Goal: Task Accomplishment & Management: Complete application form

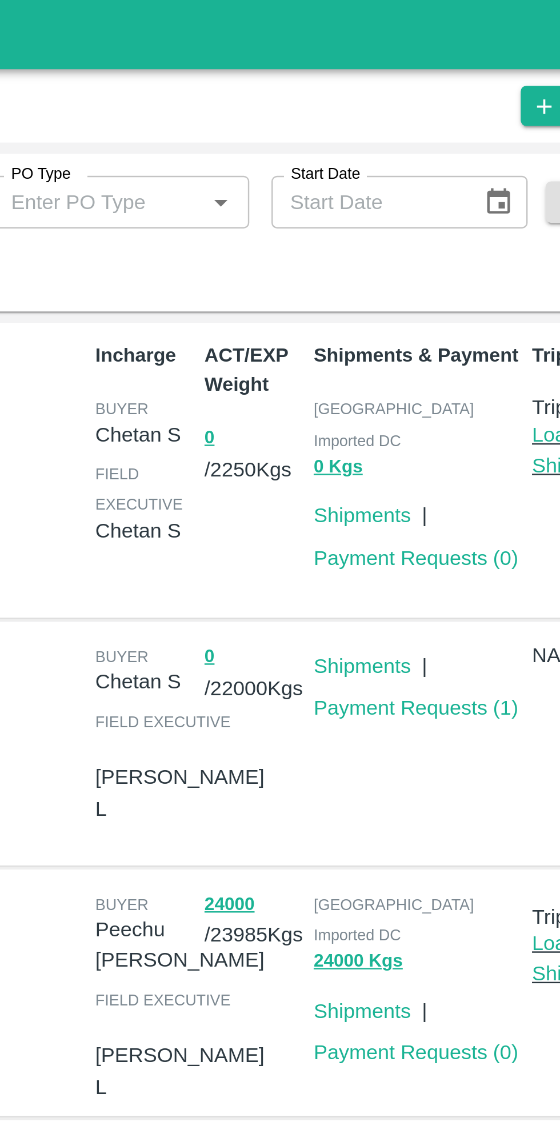
click at [411, 226] on link "Payment Requests ( 0 )" at bounding box center [414, 230] width 85 height 9
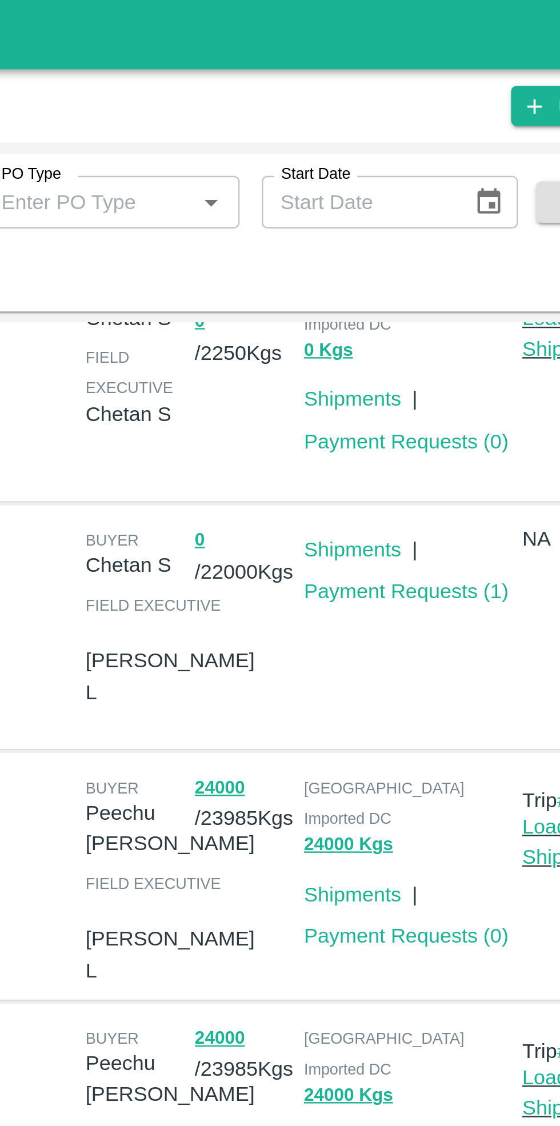
scroll to position [49, 0]
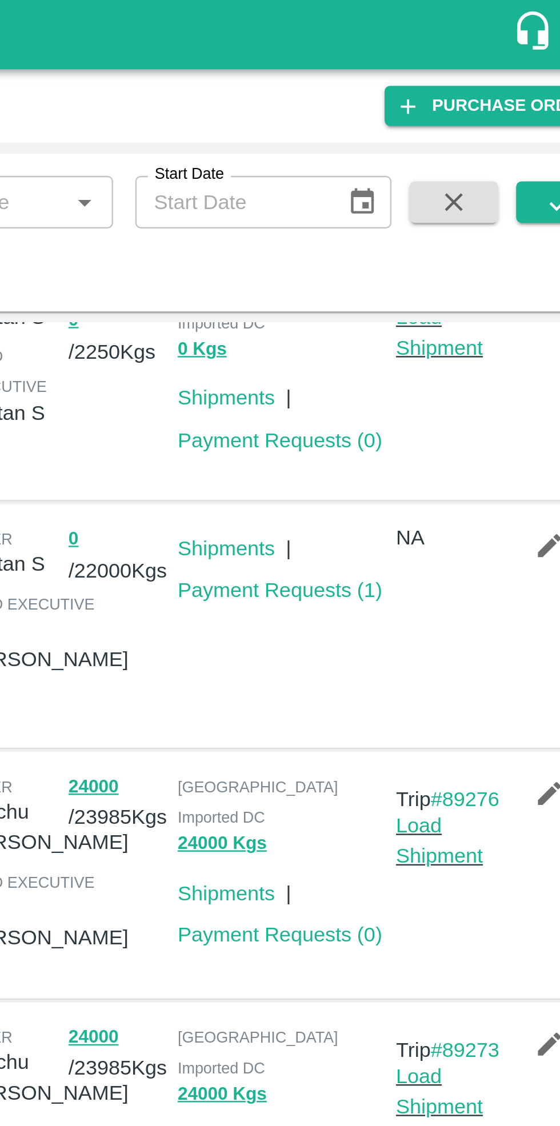
click at [401, 240] on link "Payment Requests ( 1 )" at bounding box center [414, 243] width 85 height 9
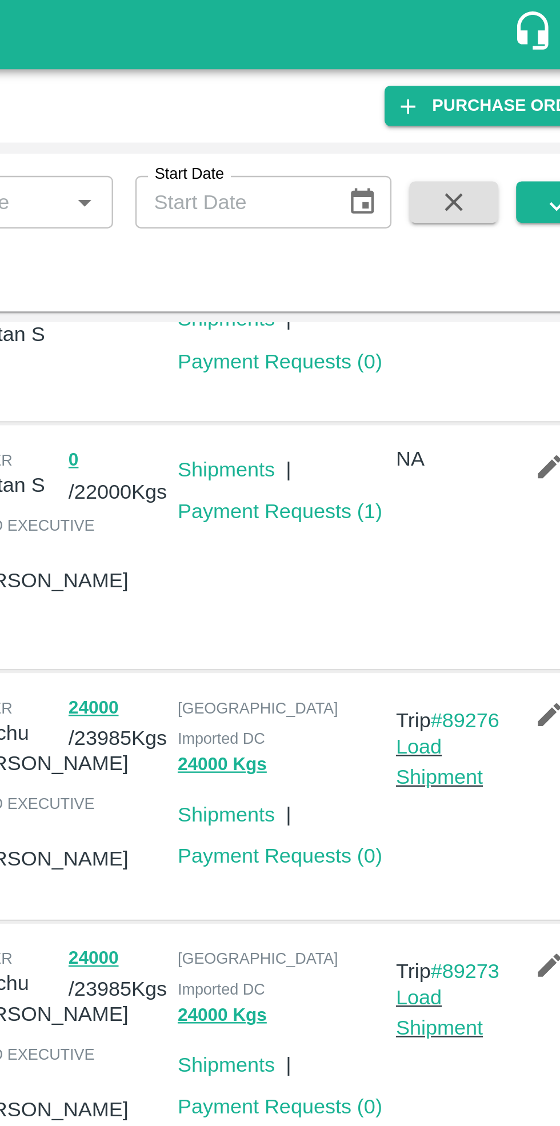
scroll to position [133, 0]
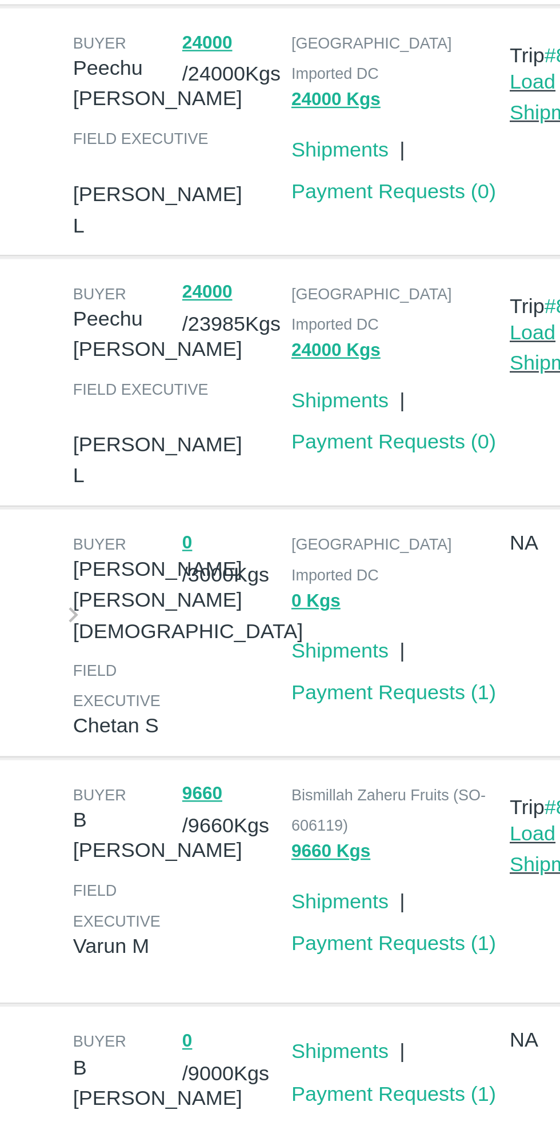
click at [400, 756] on link "Payment Requests ( 1 )" at bounding box center [414, 760] width 85 height 9
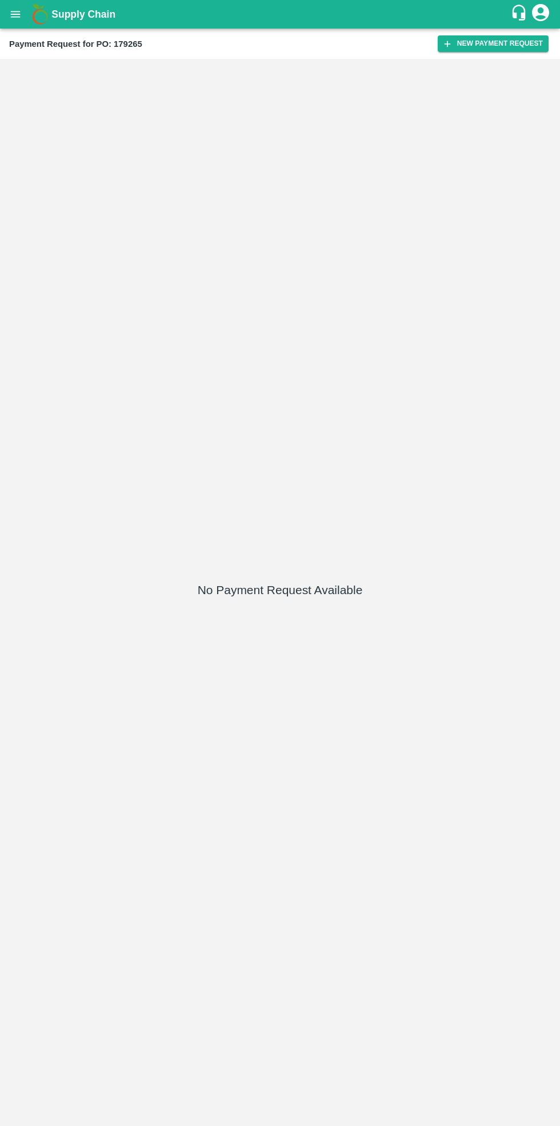
click at [495, 40] on button "New Payment Request" at bounding box center [493, 43] width 111 height 17
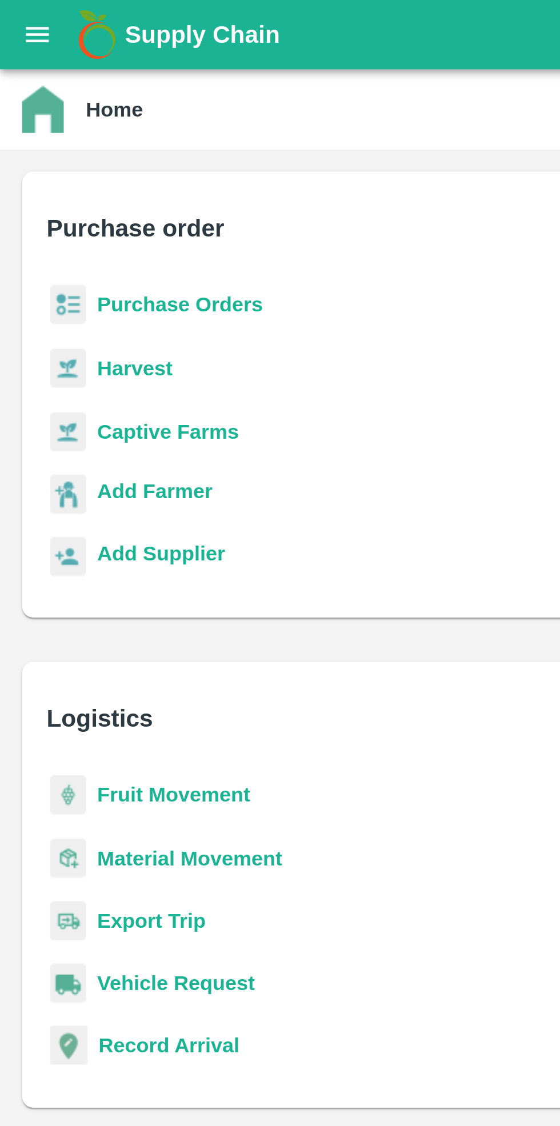
click at [62, 130] on b "Purchase Orders" at bounding box center [74, 125] width 69 height 9
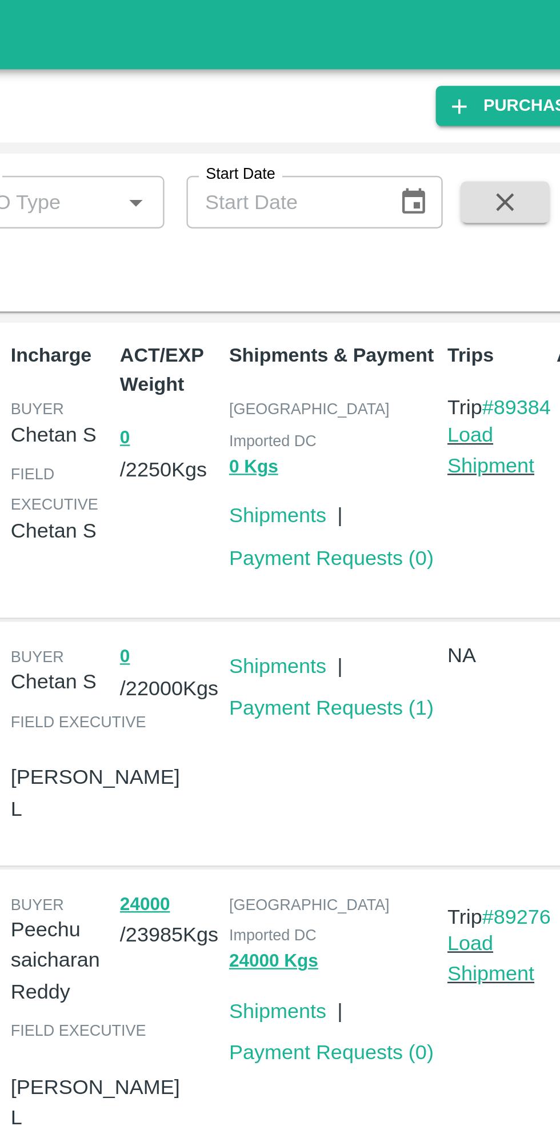
click at [407, 226] on link "Payment Requests ( 0 )" at bounding box center [414, 230] width 85 height 9
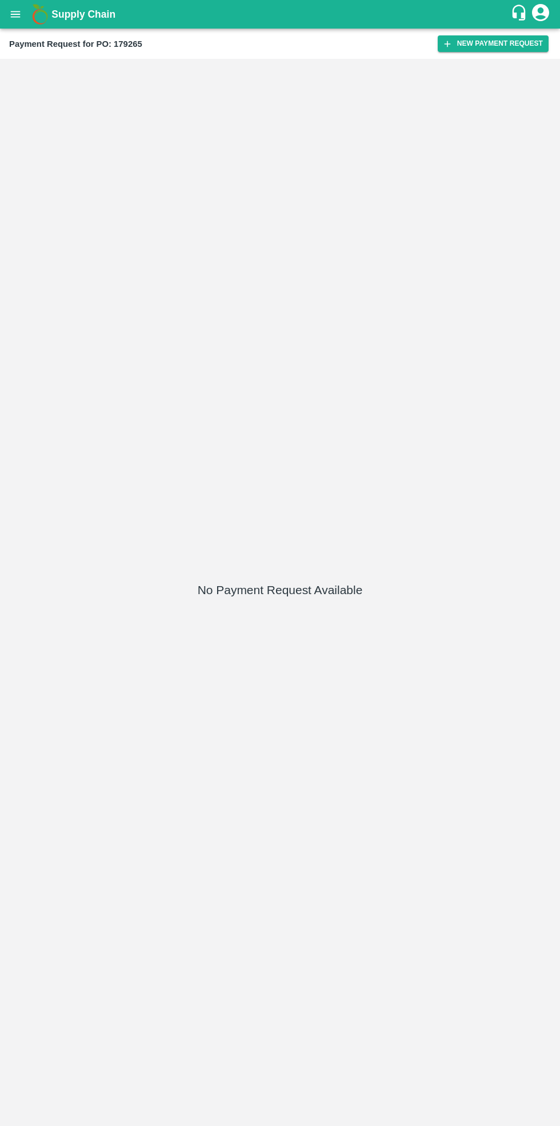
click at [498, 45] on button "New Payment Request" at bounding box center [493, 43] width 111 height 17
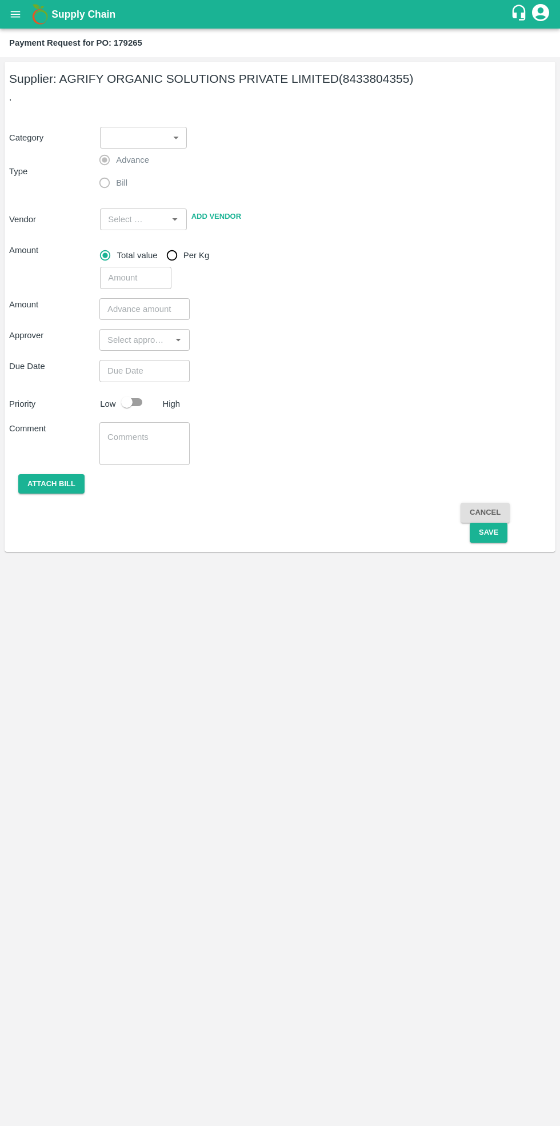
click at [156, 139] on body "Supply Chain Payment Request for PO: 179265 Supplier: AGRIFY ORGANIC SOLUTIONS …" at bounding box center [280, 563] width 560 height 1126
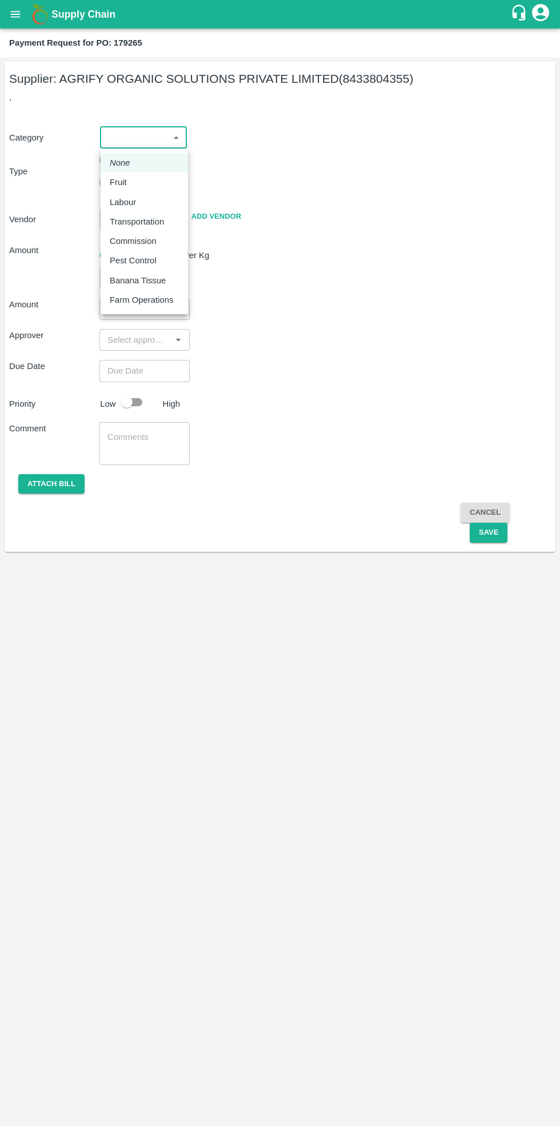
click at [139, 183] on div "Fruit" at bounding box center [144, 182] width 69 height 13
type input "1"
type input "AGRIFY ORGANIC SOLUTIONS PRIVATE LIMITED - 8433804355(Supplier)"
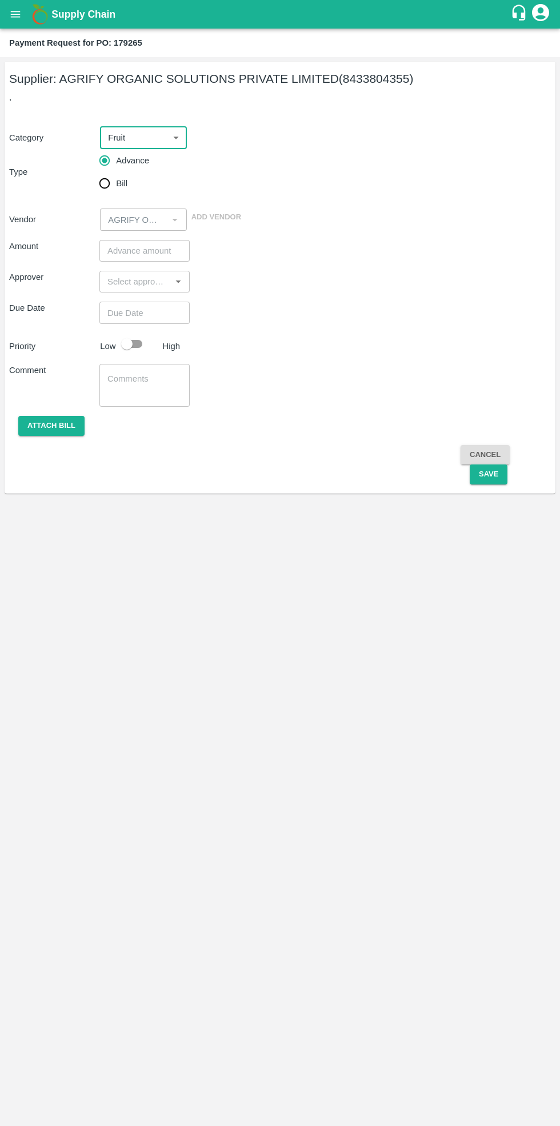
click at [145, 253] on input "number" at bounding box center [144, 251] width 90 height 22
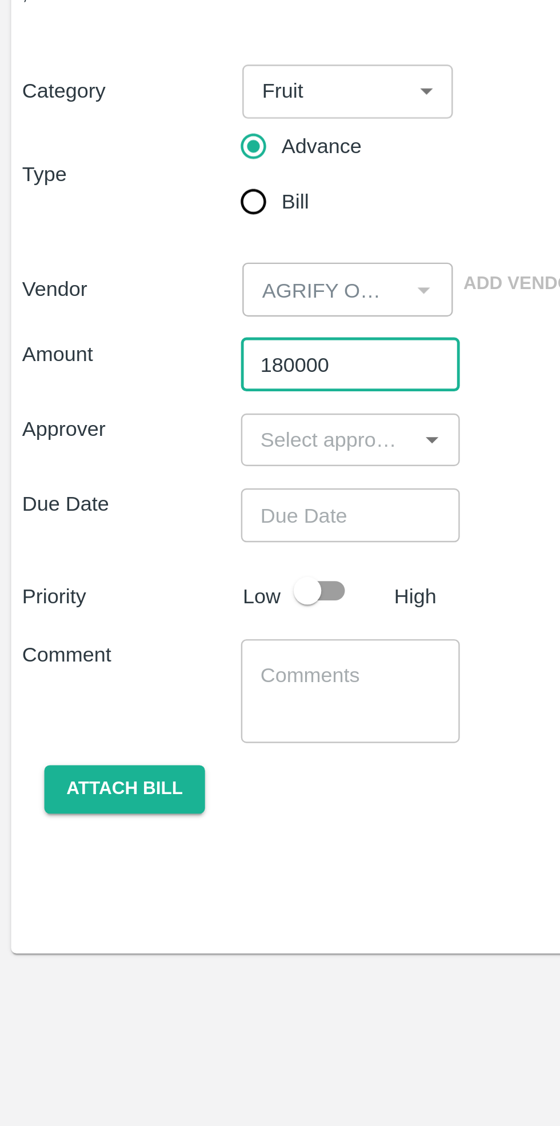
click at [173, 283] on icon "Open" at bounding box center [178, 281] width 13 height 13
type input "180000"
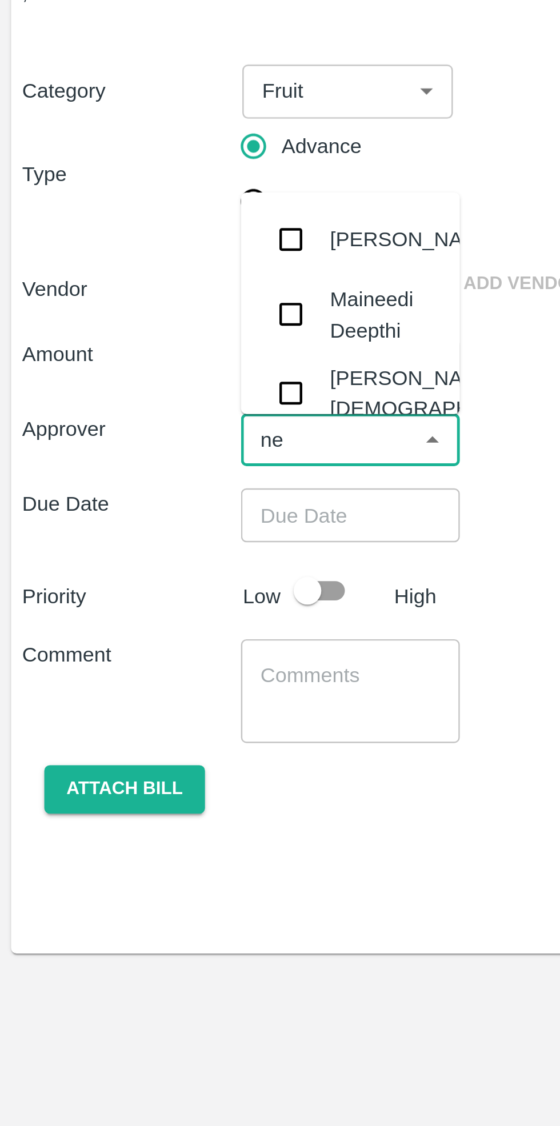
type input "nee"
click at [156, 260] on div "Neeti Jain" at bounding box center [183, 263] width 95 height 26
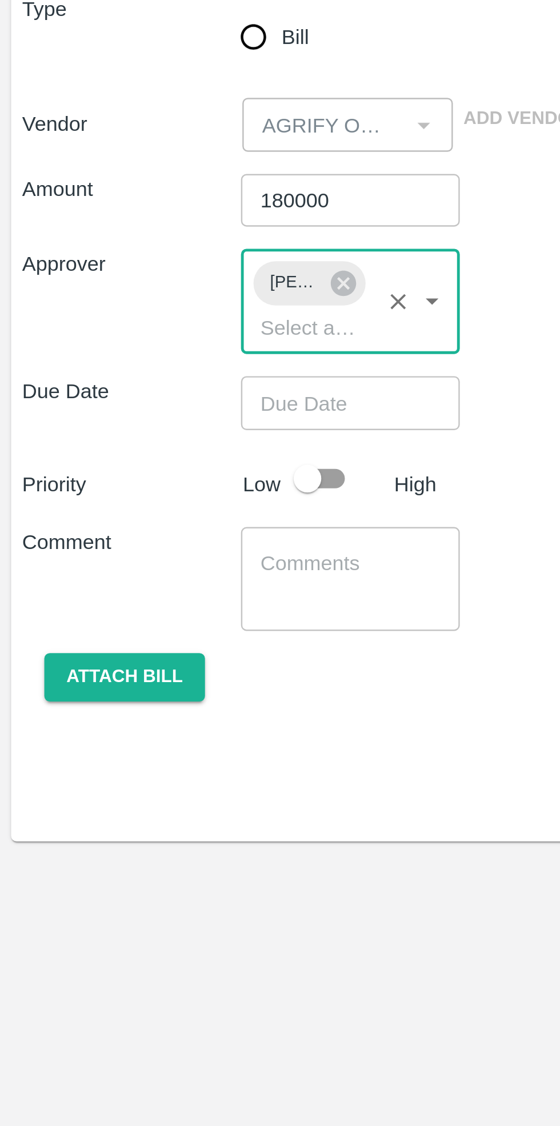
click at [145, 337] on input "Choose date" at bounding box center [140, 334] width 82 height 22
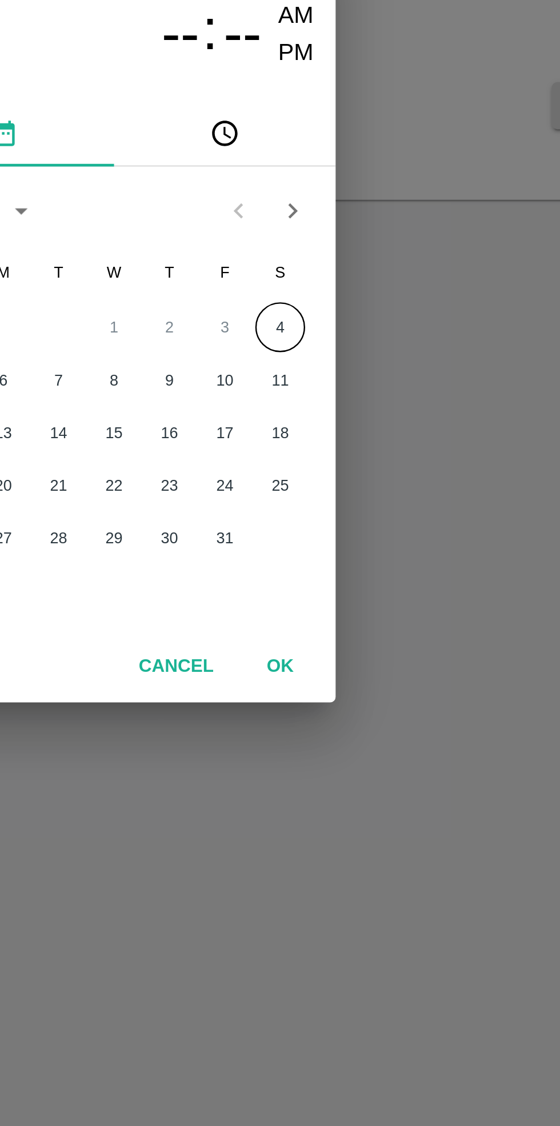
click at [347, 570] on button "4" at bounding box center [348, 567] width 21 height 21
type input "04/10/2025 12:00 AM"
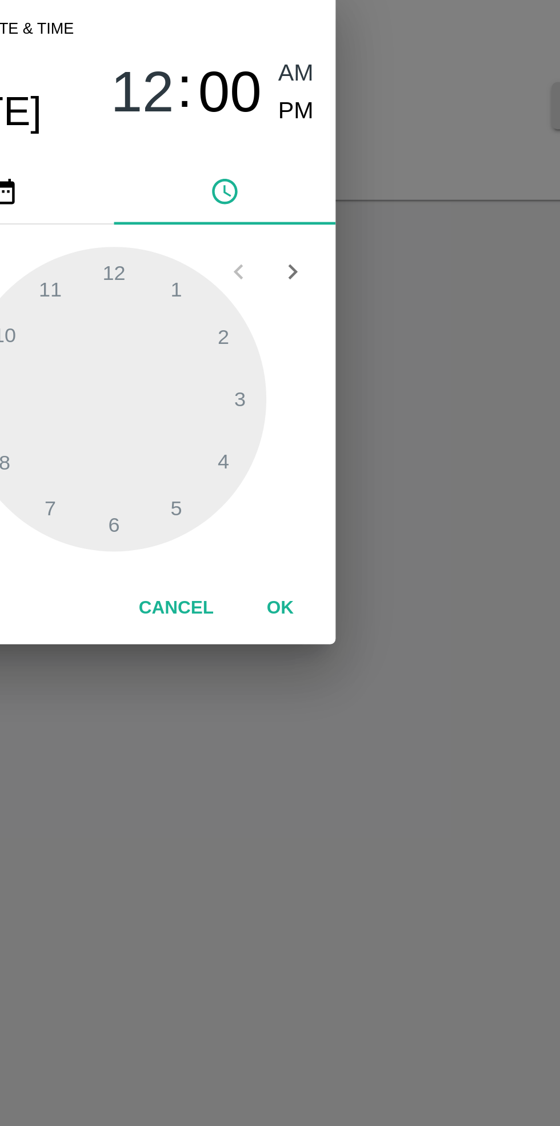
click at [350, 683] on button "OK" at bounding box center [348, 684] width 37 height 20
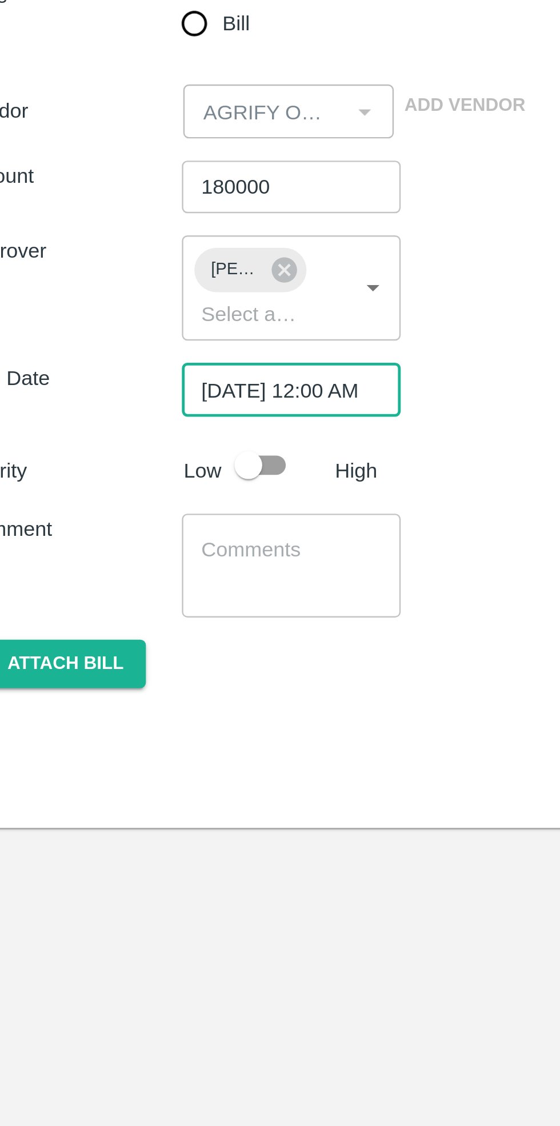
click at [132, 369] on input "checkbox" at bounding box center [126, 366] width 65 height 22
checkbox input "true"
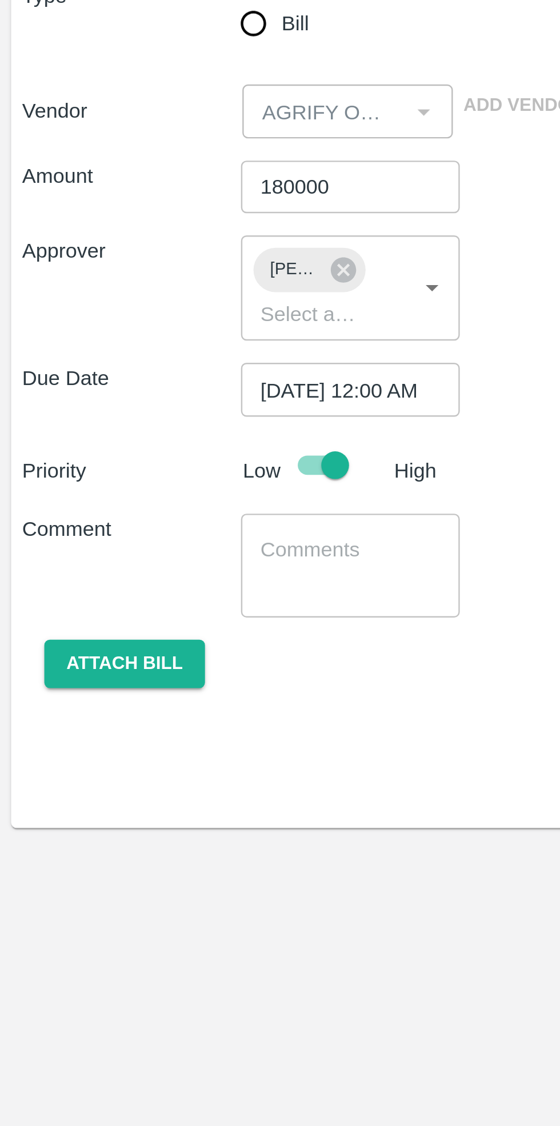
click at [50, 448] on button "Attach bill" at bounding box center [51, 448] width 66 height 20
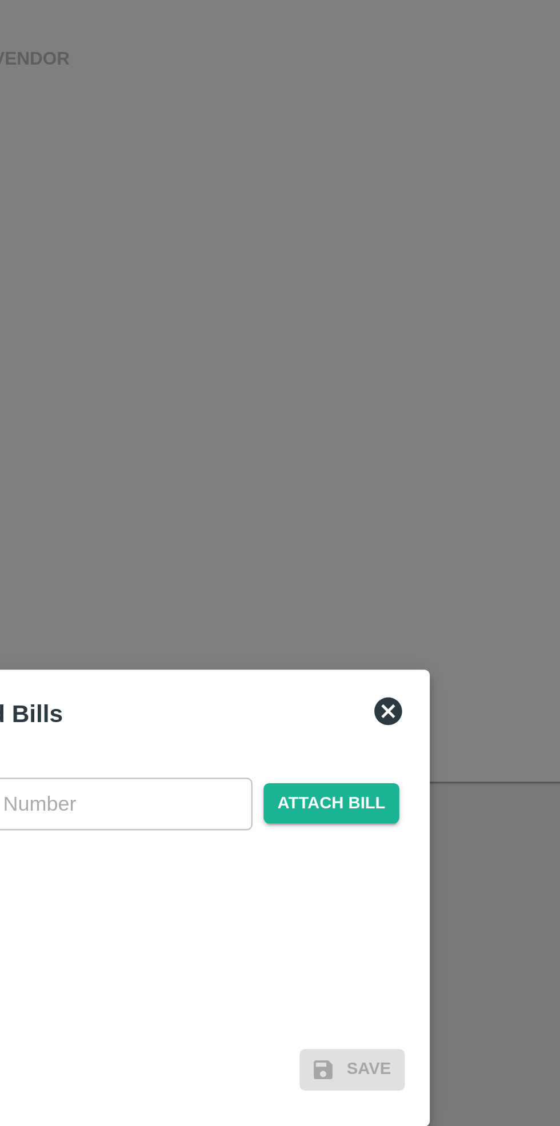
click at [264, 524] on input "text" at bounding box center [254, 525] width 125 height 22
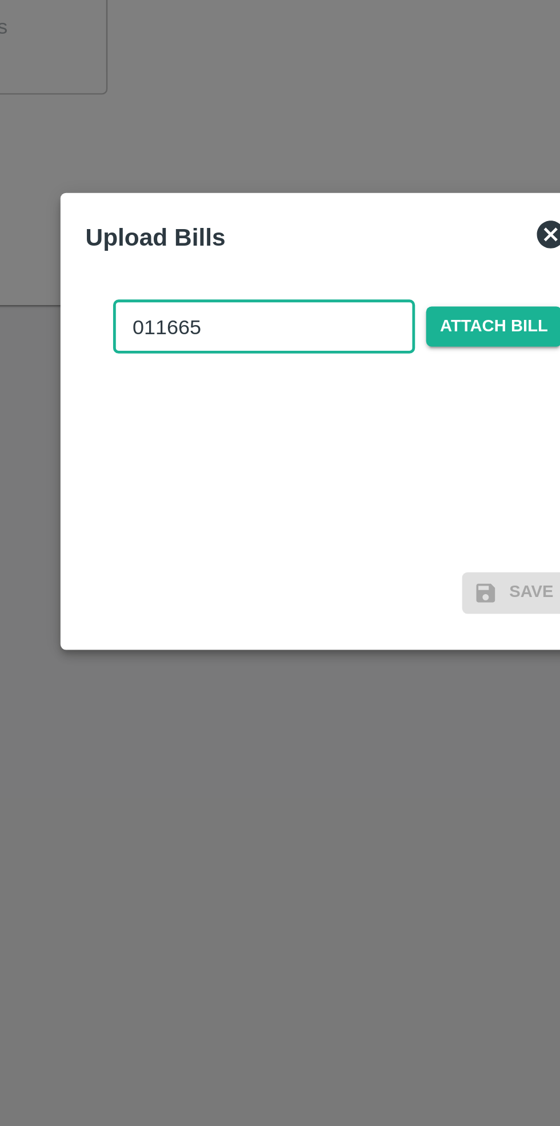
type input "011665"
click at [331, 522] on span "Attach bill" at bounding box center [349, 524] width 56 height 17
click at [0, 0] on input "Attach bill" at bounding box center [0, 0] width 0 height 0
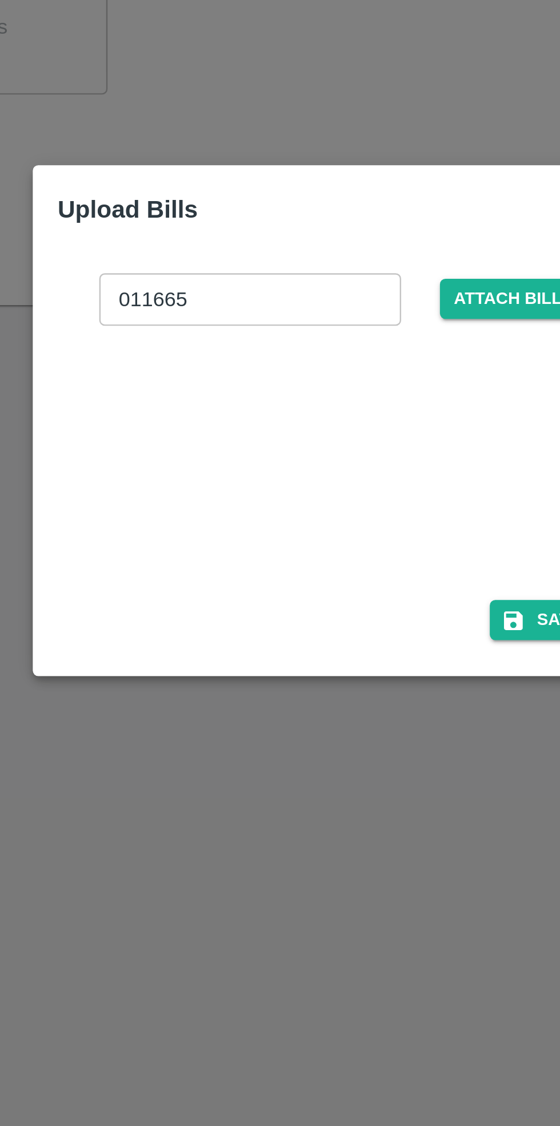
click at [280, 581] on div at bounding box center [277, 577] width 171 height 61
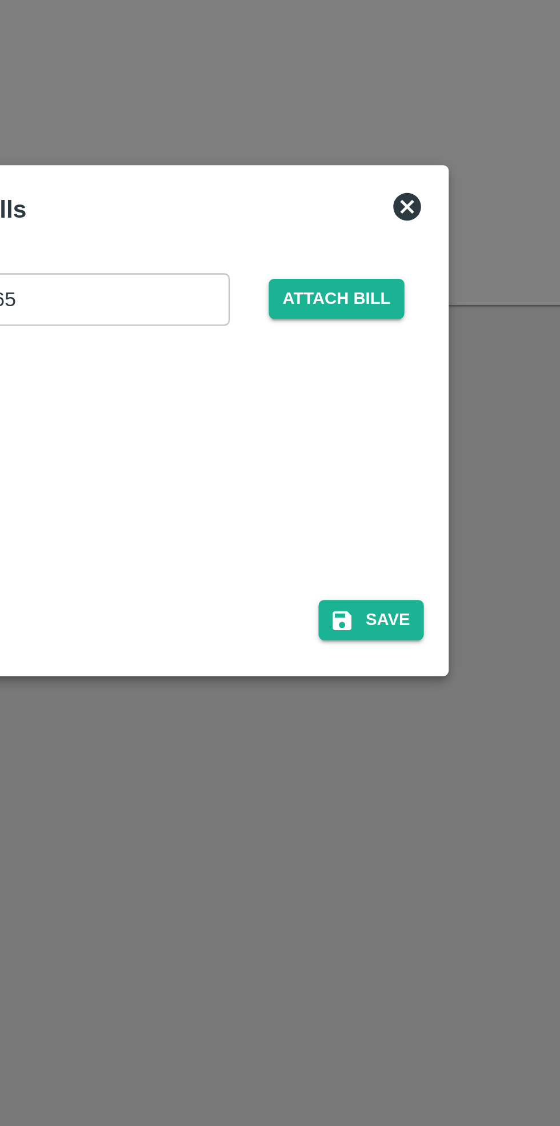
click at [376, 648] on button "Save" at bounding box center [368, 645] width 43 height 17
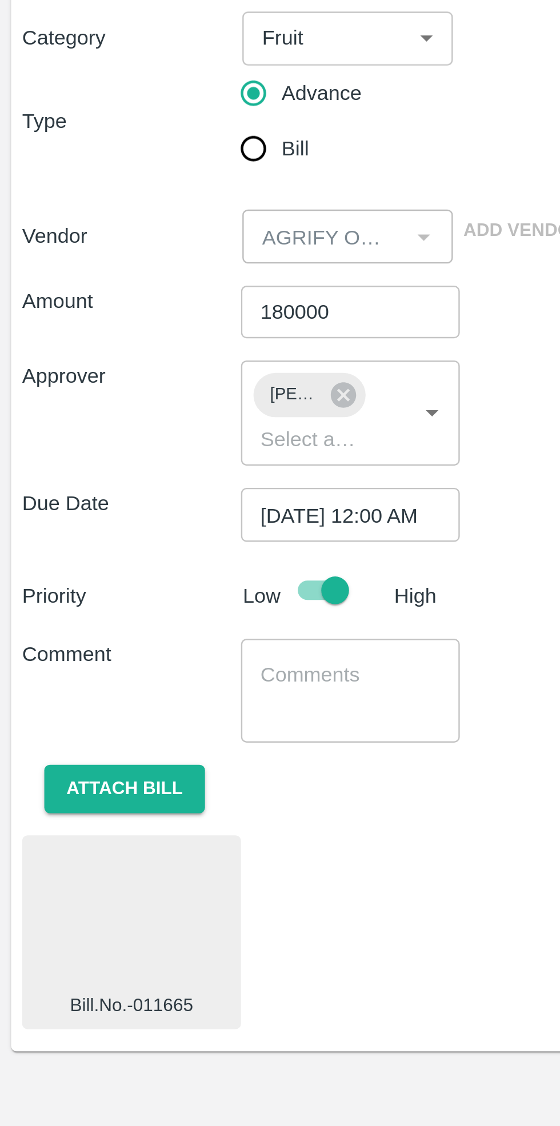
click at [135, 399] on textarea at bounding box center [144, 407] width 74 height 24
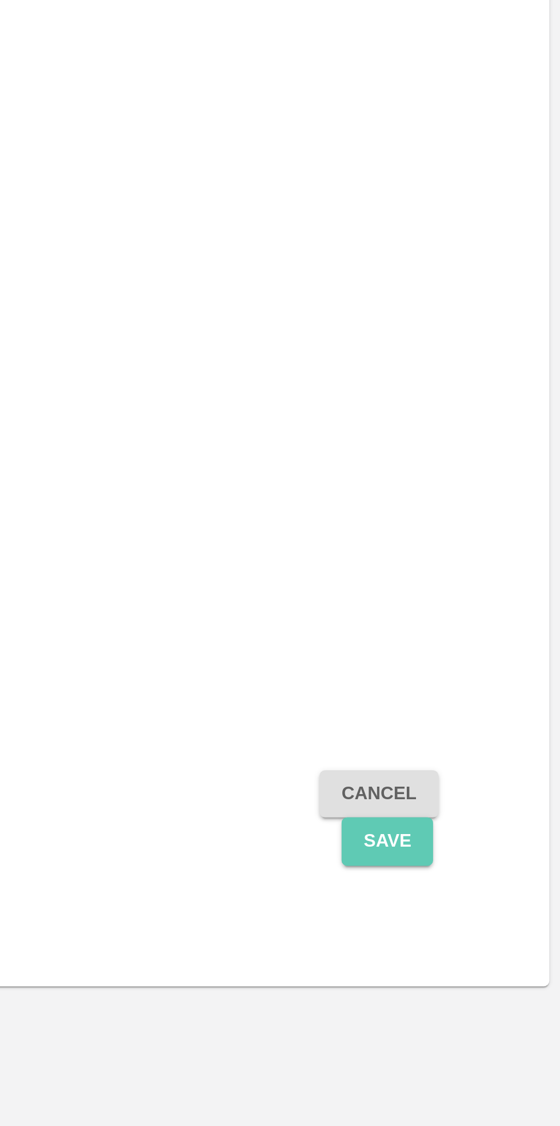
type textarea "Dragon payment"
click at [491, 497] on button "Save" at bounding box center [489, 496] width 38 height 20
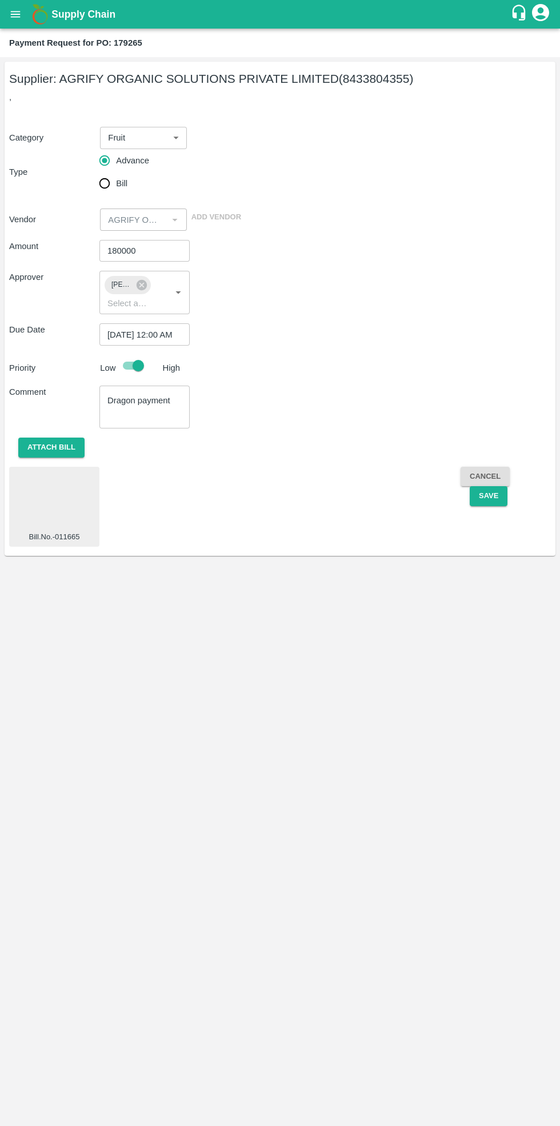
click at [157, 328] on input "04/10/2025 12:00 AM" at bounding box center [140, 334] width 82 height 22
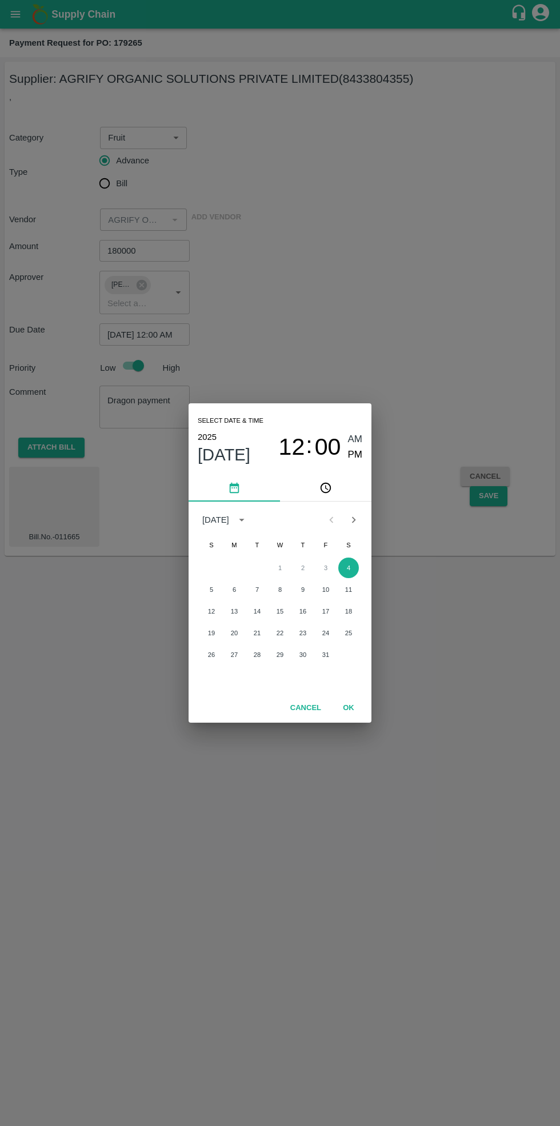
click at [326, 442] on span "00" at bounding box center [328, 447] width 26 height 27
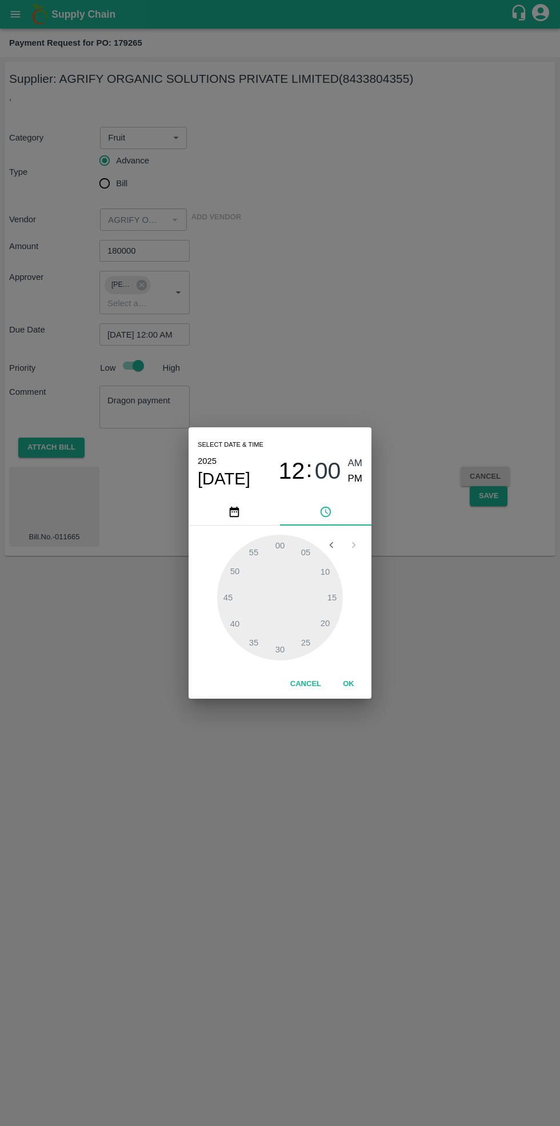
click at [296, 466] on span "12" at bounding box center [292, 471] width 26 height 27
click at [314, 645] on div at bounding box center [280, 598] width 126 height 126
click at [306, 641] on div at bounding box center [280, 598] width 126 height 126
click at [302, 620] on div at bounding box center [280, 598] width 126 height 126
click at [256, 639] on div at bounding box center [280, 598] width 126 height 126
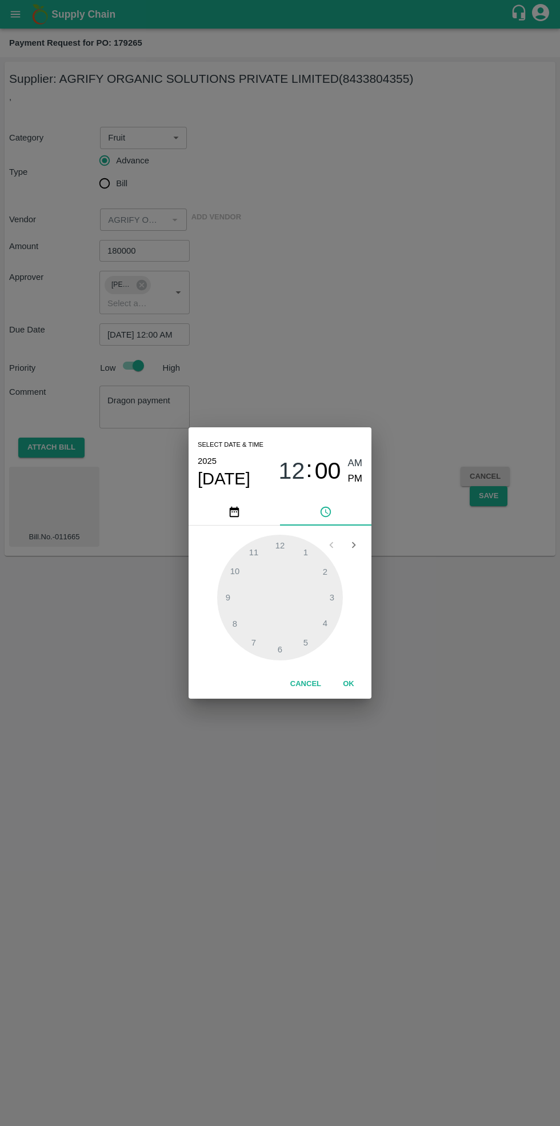
click at [230, 612] on div at bounding box center [280, 598] width 126 height 126
click at [247, 579] on div at bounding box center [280, 598] width 126 height 126
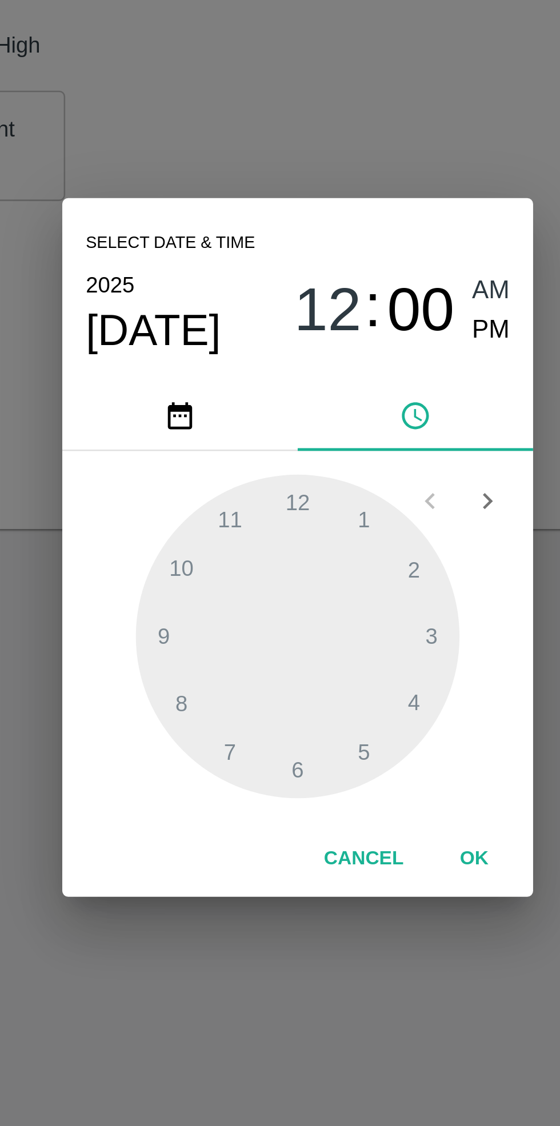
click at [323, 515] on icon "pick time" at bounding box center [325, 512] width 13 height 13
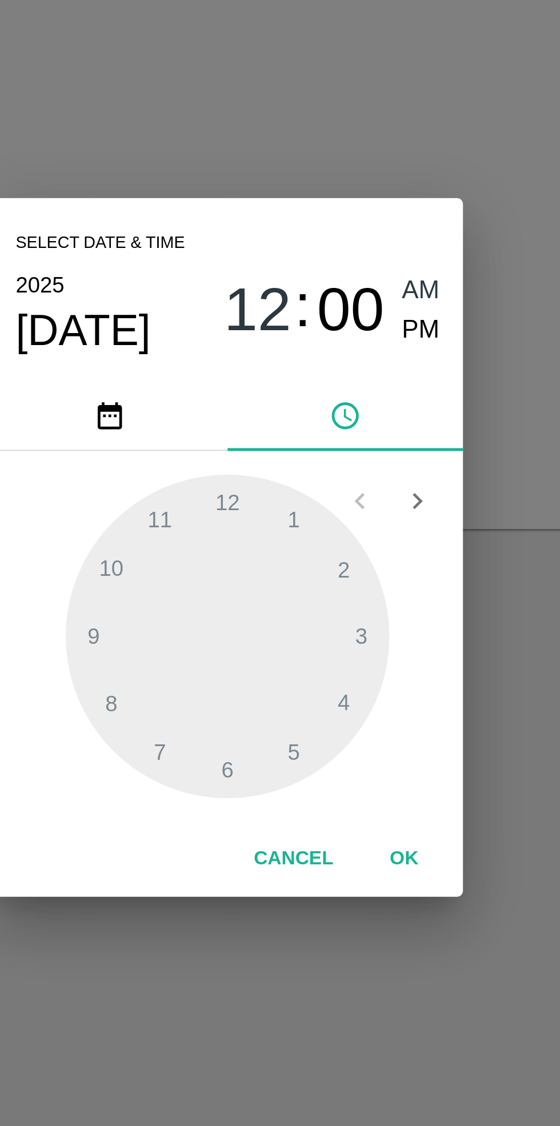
click at [331, 468] on span "00" at bounding box center [328, 471] width 26 height 27
click at [321, 471] on span "00" at bounding box center [328, 471] width 26 height 27
click at [335, 472] on span "00" at bounding box center [328, 471] width 26 height 27
click at [305, 467] on span "12" at bounding box center [292, 471] width 26 height 27
click at [280, 655] on div at bounding box center [280, 598] width 126 height 126
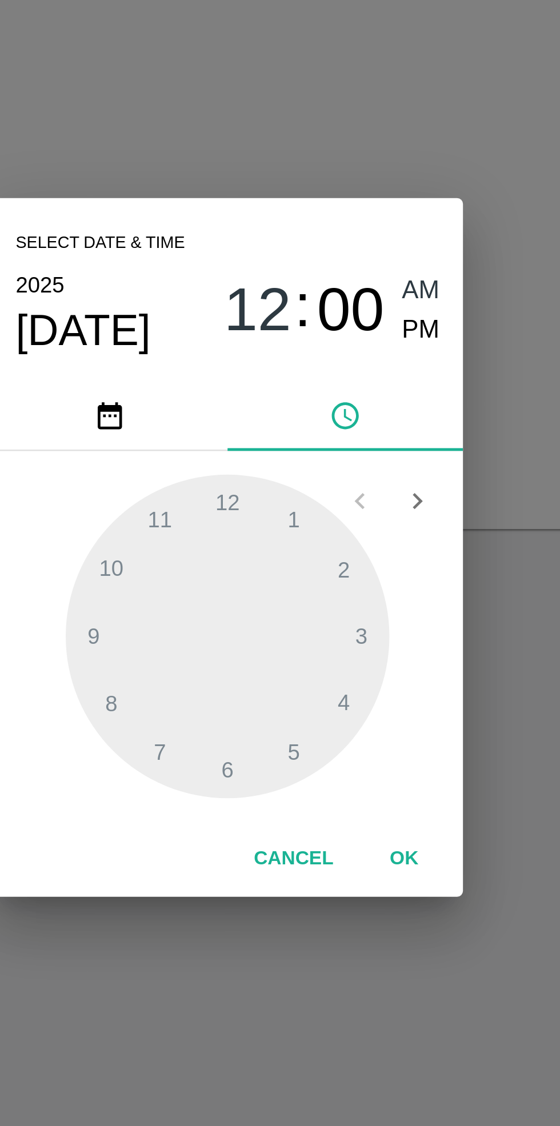
click at [284, 653] on div at bounding box center [280, 598] width 126 height 126
click at [288, 639] on div at bounding box center [280, 598] width 126 height 126
click at [285, 653] on div at bounding box center [280, 598] width 126 height 126
click at [291, 648] on div at bounding box center [280, 598] width 126 height 126
click at [283, 649] on div at bounding box center [280, 598] width 126 height 126
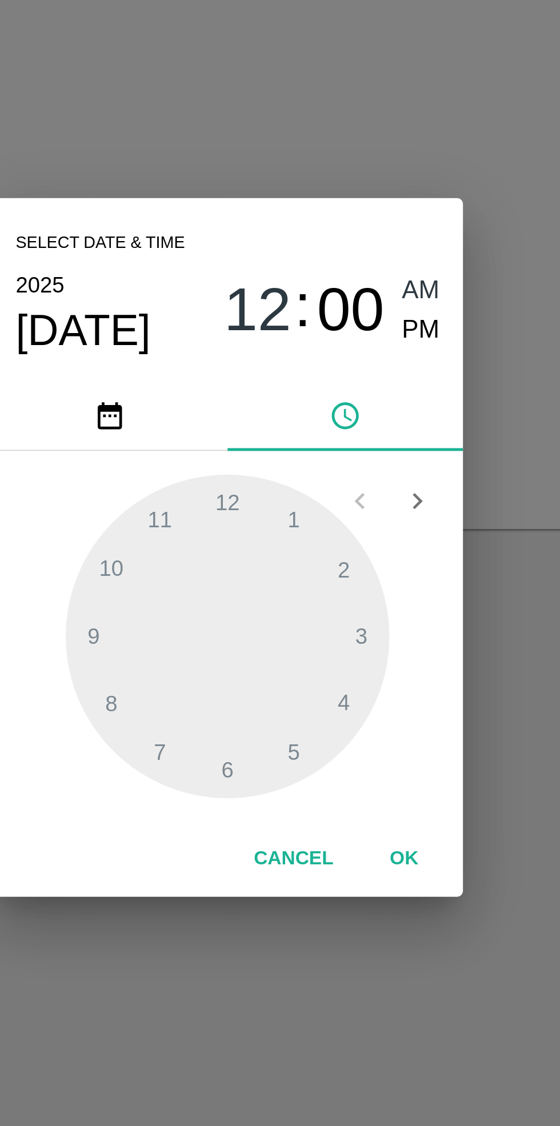
click at [239, 604] on div at bounding box center [280, 598] width 126 height 126
click at [264, 549] on div at bounding box center [280, 598] width 126 height 126
click at [274, 559] on div at bounding box center [280, 598] width 126 height 126
click at [317, 575] on div at bounding box center [280, 598] width 126 height 126
click at [326, 592] on div at bounding box center [280, 598] width 126 height 126
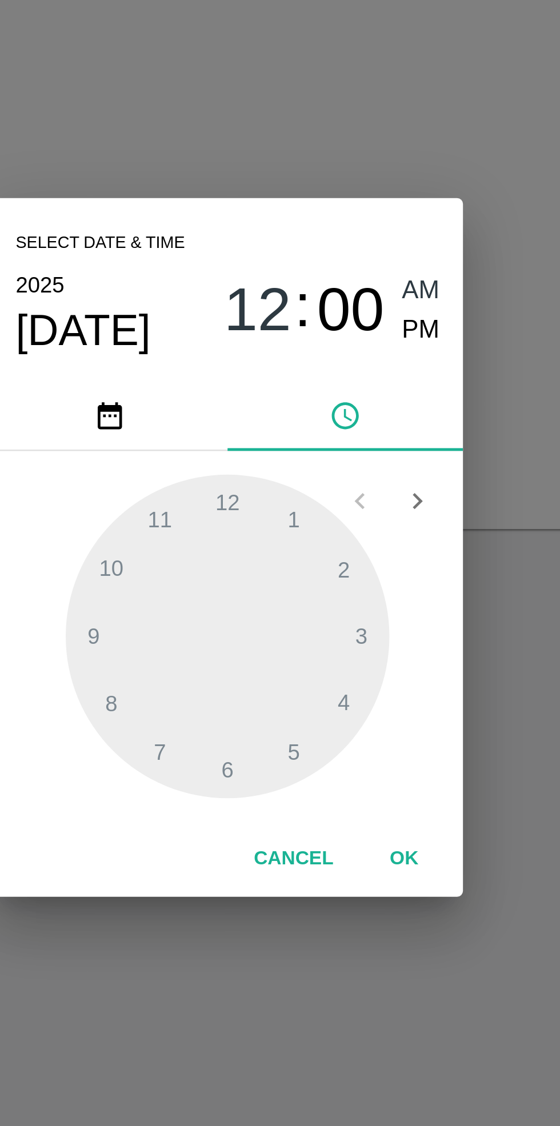
click at [332, 616] on div at bounding box center [280, 598] width 126 height 126
click at [316, 635] on div at bounding box center [280, 598] width 126 height 126
click at [305, 645] on div at bounding box center [280, 598] width 126 height 126
click at [353, 470] on span "AM" at bounding box center [355, 463] width 15 height 15
click at [328, 474] on span "00" at bounding box center [328, 471] width 26 height 27
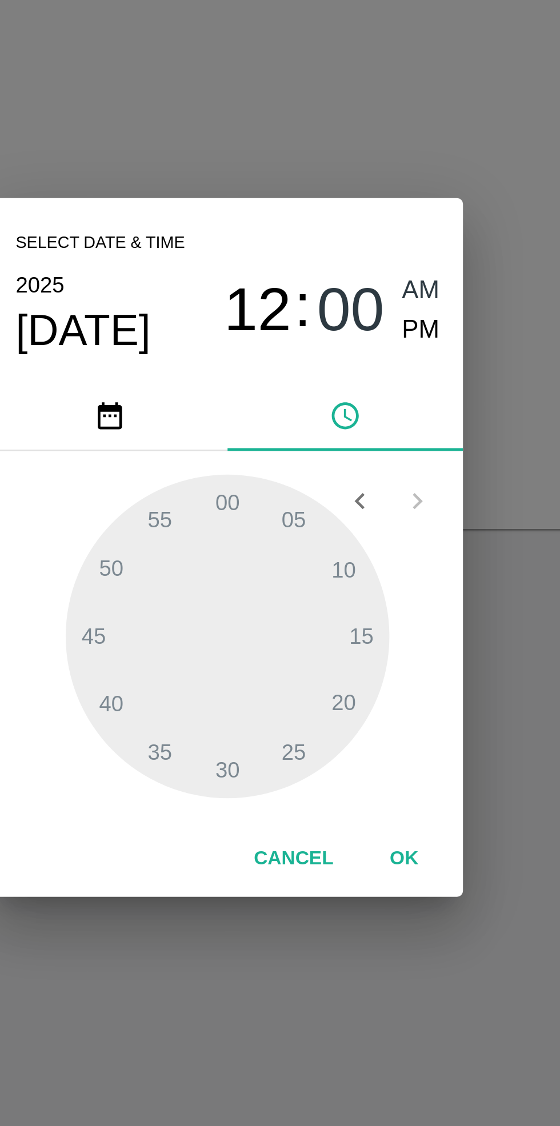
click at [284, 656] on div at bounding box center [280, 598] width 126 height 126
click at [283, 654] on div at bounding box center [280, 598] width 126 height 126
click at [284, 549] on div at bounding box center [280, 598] width 126 height 126
click at [346, 681] on button "OK" at bounding box center [348, 684] width 37 height 20
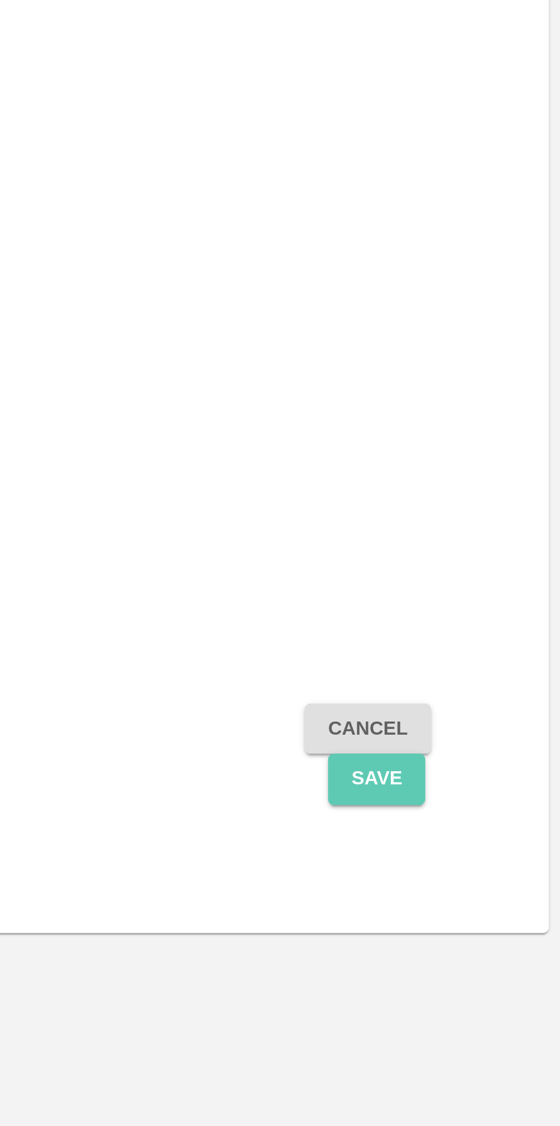
click at [486, 499] on button "Save" at bounding box center [489, 496] width 38 height 20
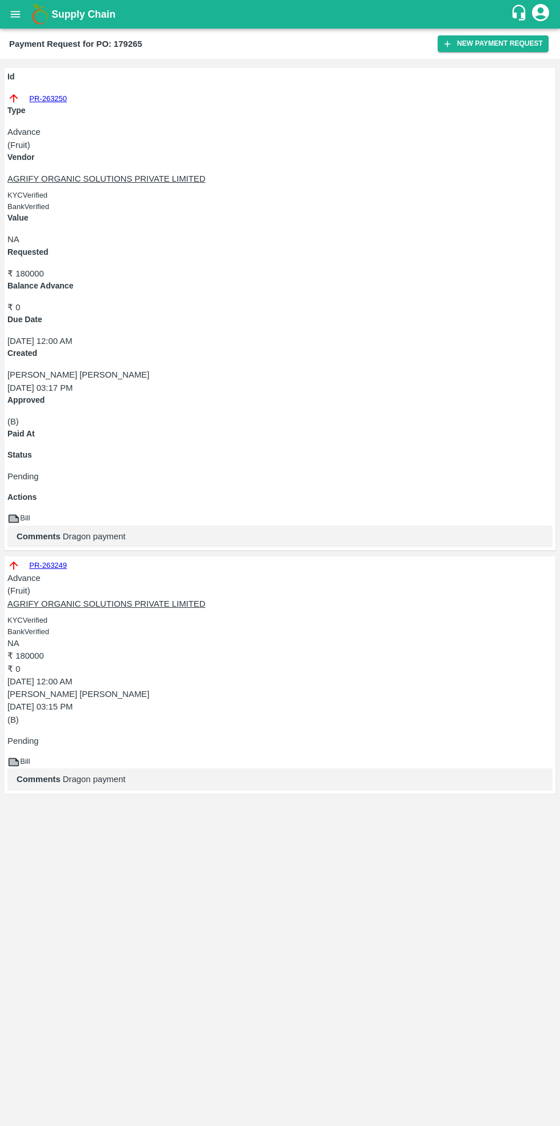
click at [366, 700] on p "04 Oct 2025, 03:15 PM" at bounding box center [279, 706] width 545 height 13
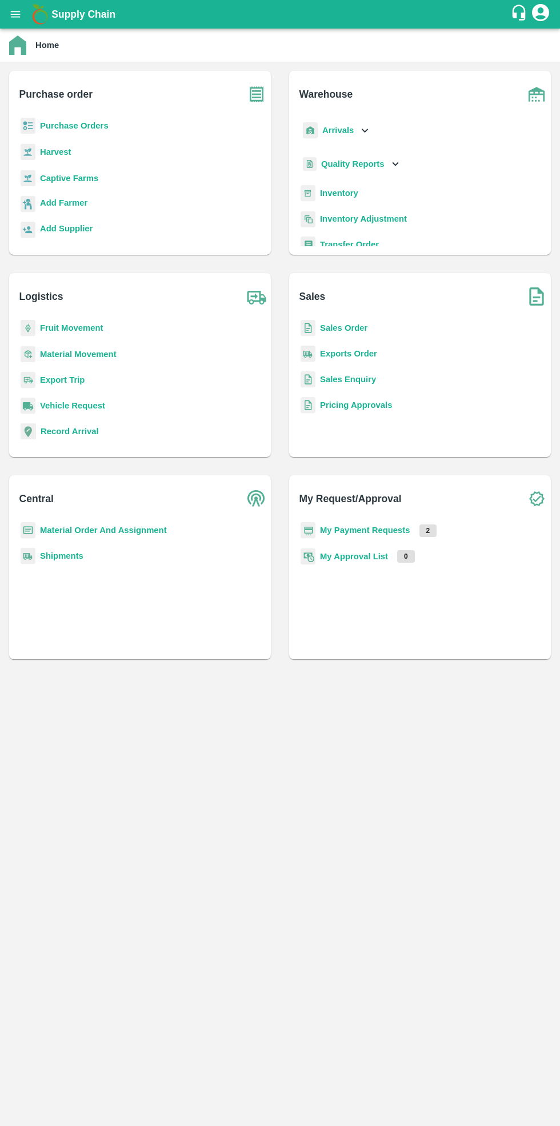
click at [81, 126] on b "Purchase Orders" at bounding box center [74, 125] width 69 height 9
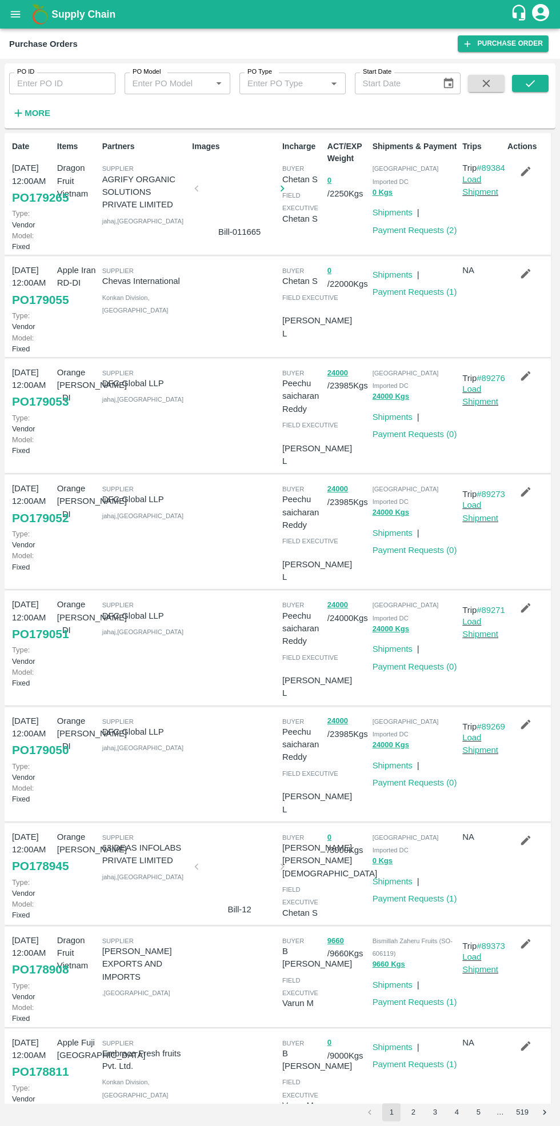
click at [406, 226] on link "Payment Requests ( 2 )" at bounding box center [414, 230] width 85 height 9
click at [372, 186] on button "0 Kgs" at bounding box center [382, 192] width 20 height 13
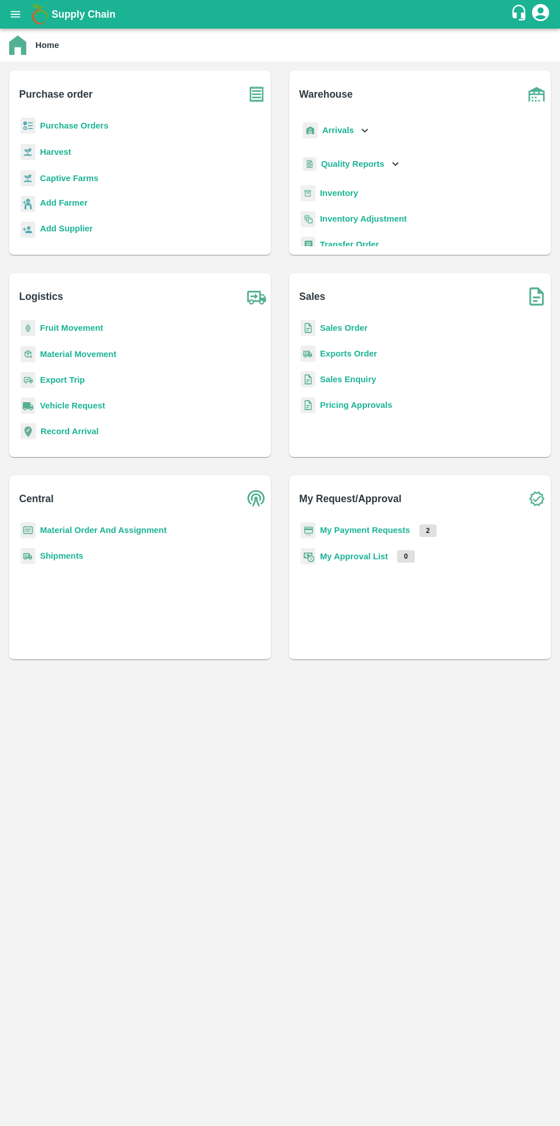
click at [76, 126] on b "Purchase Orders" at bounding box center [74, 125] width 69 height 9
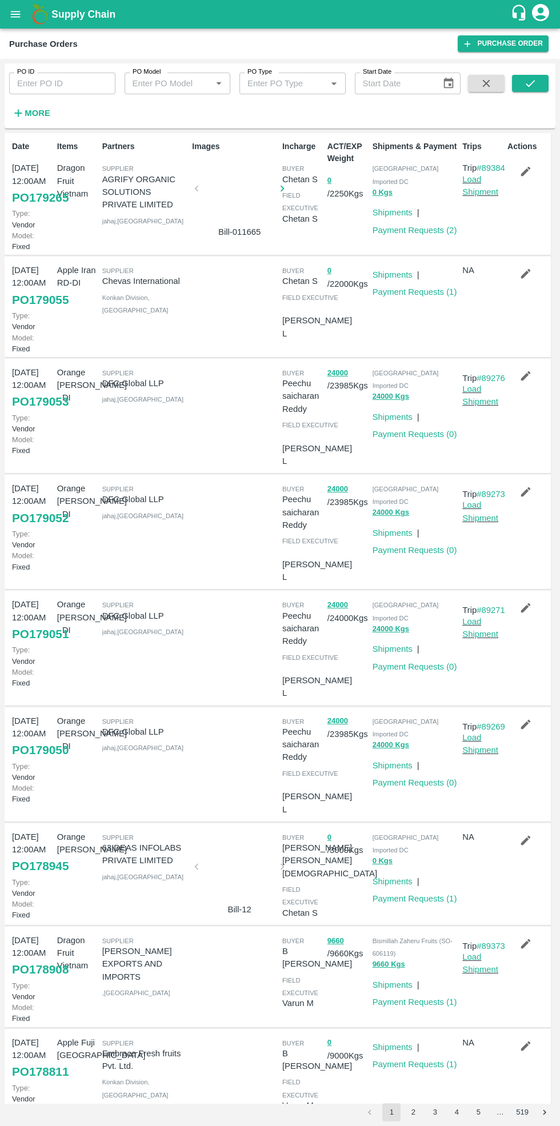
click at [223, 187] on div at bounding box center [239, 192] width 77 height 61
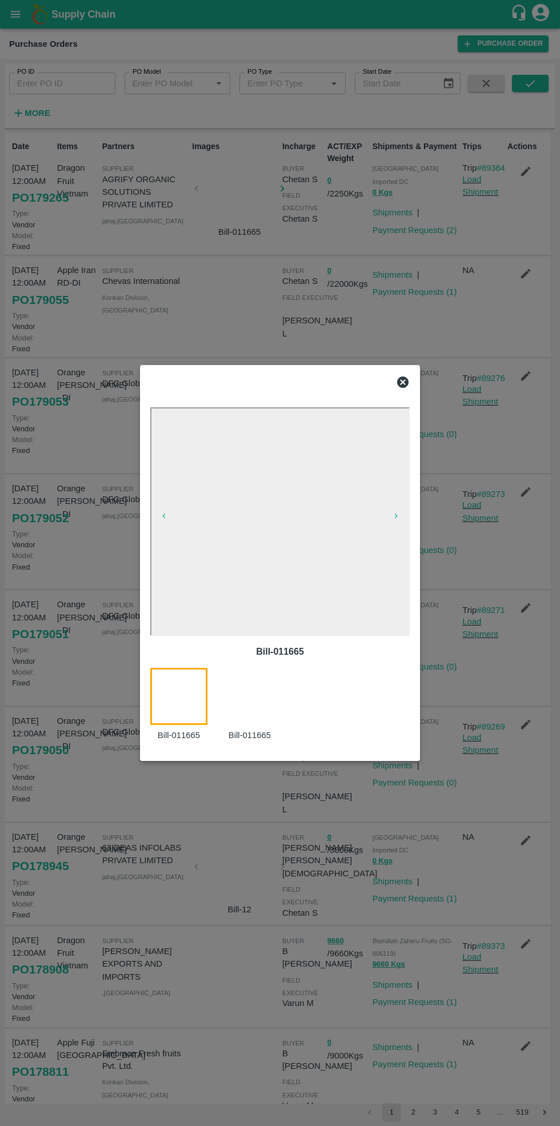
click at [497, 437] on div at bounding box center [280, 563] width 560 height 1126
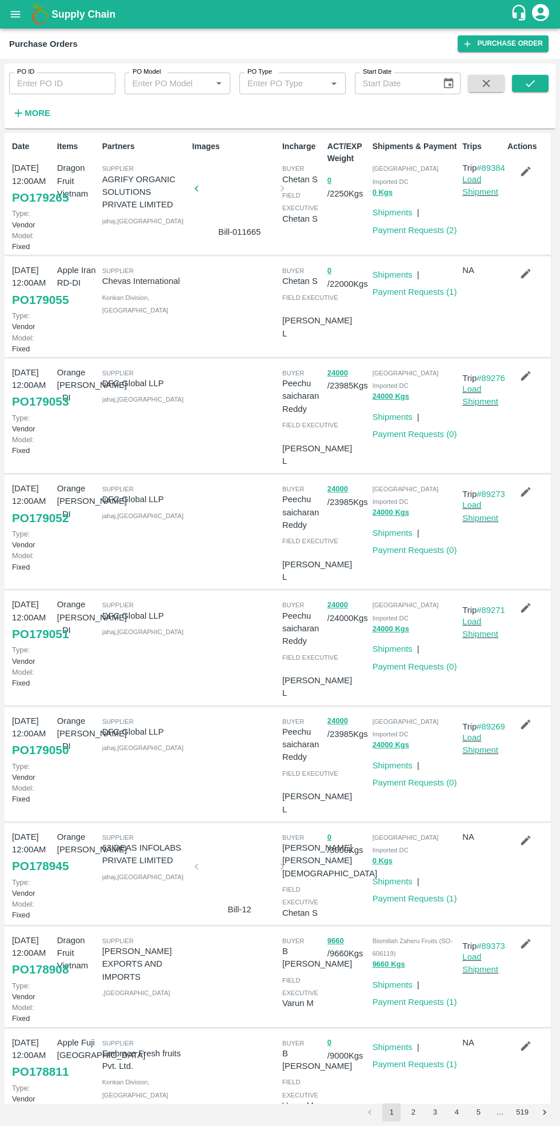
click at [400, 208] on link "Shipments" at bounding box center [392, 212] width 40 height 9
click at [416, 226] on link "Payment Requests ( 2 )" at bounding box center [414, 230] width 85 height 9
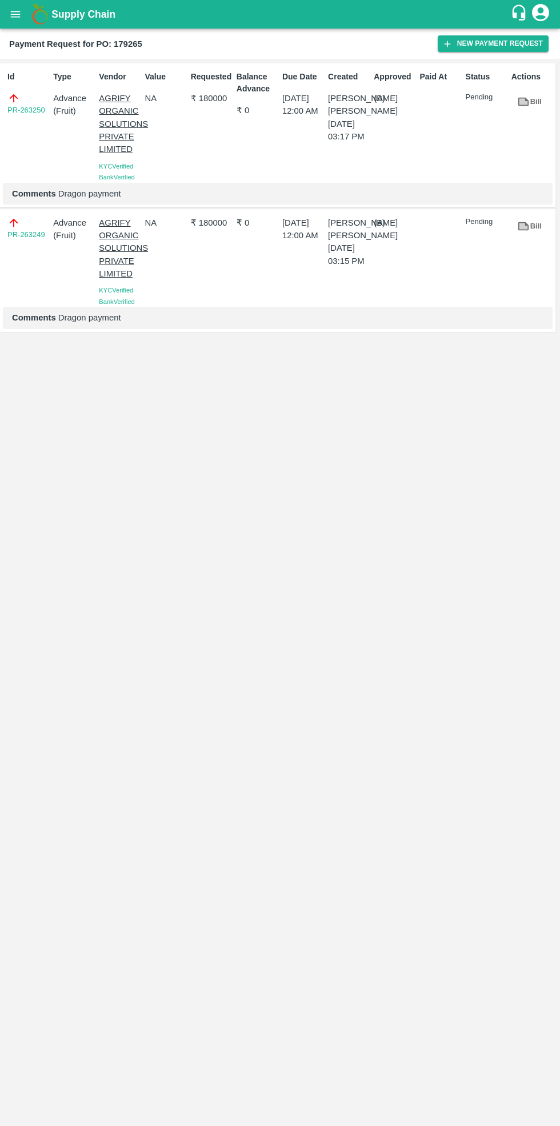
click at [431, 243] on div at bounding box center [438, 259] width 46 height 95
click at [202, 257] on div "₹ 180000" at bounding box center [209, 259] width 46 height 95
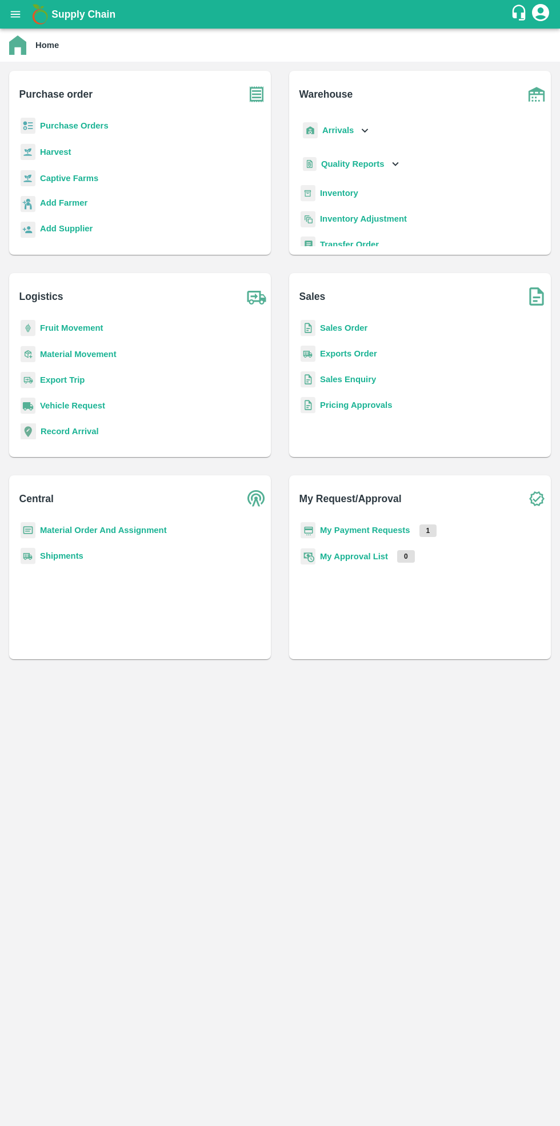
click at [74, 130] on b "Purchase Orders" at bounding box center [74, 125] width 69 height 9
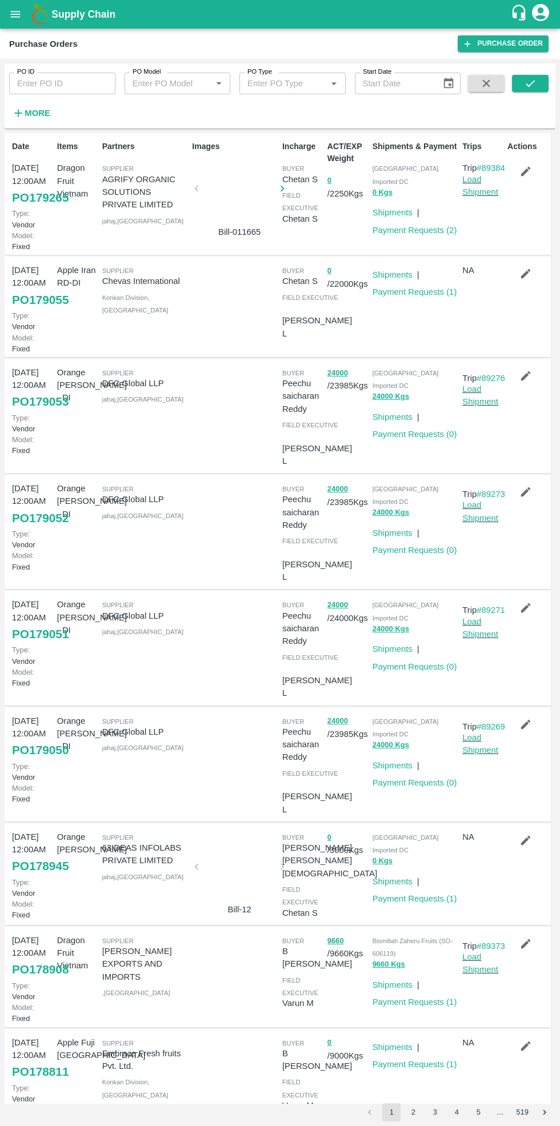
click at [408, 226] on link "Payment Requests ( 2 )" at bounding box center [414, 230] width 85 height 9
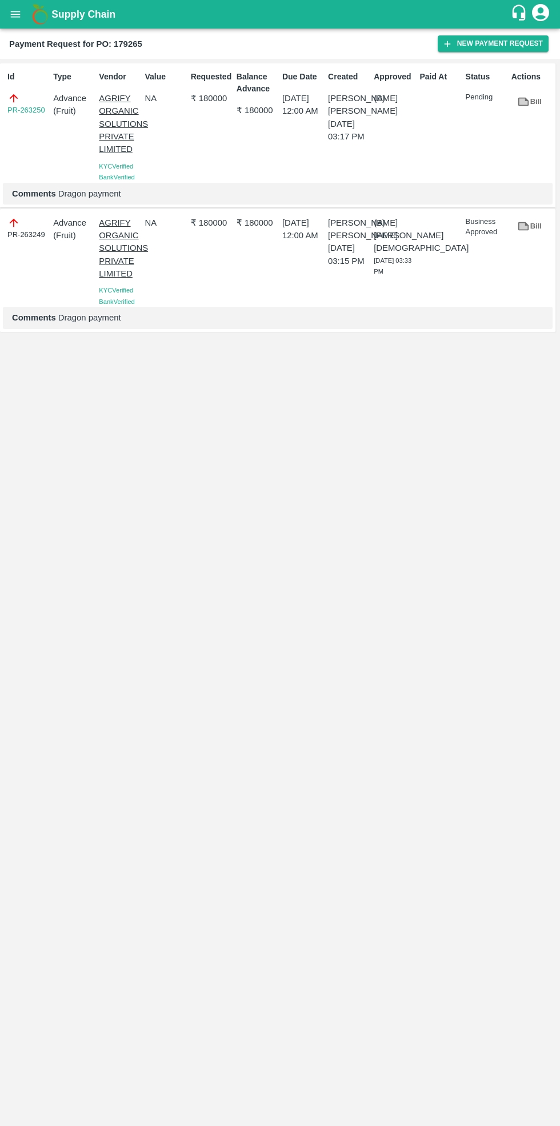
click at [398, 392] on div "Id PR-263250 Type Advance ( Fruit ) Vendor AGRIFY ORGANIC SOLUTIONS PRIVATE LIM…" at bounding box center [280, 592] width 560 height 1067
